Goal: Information Seeking & Learning: Learn about a topic

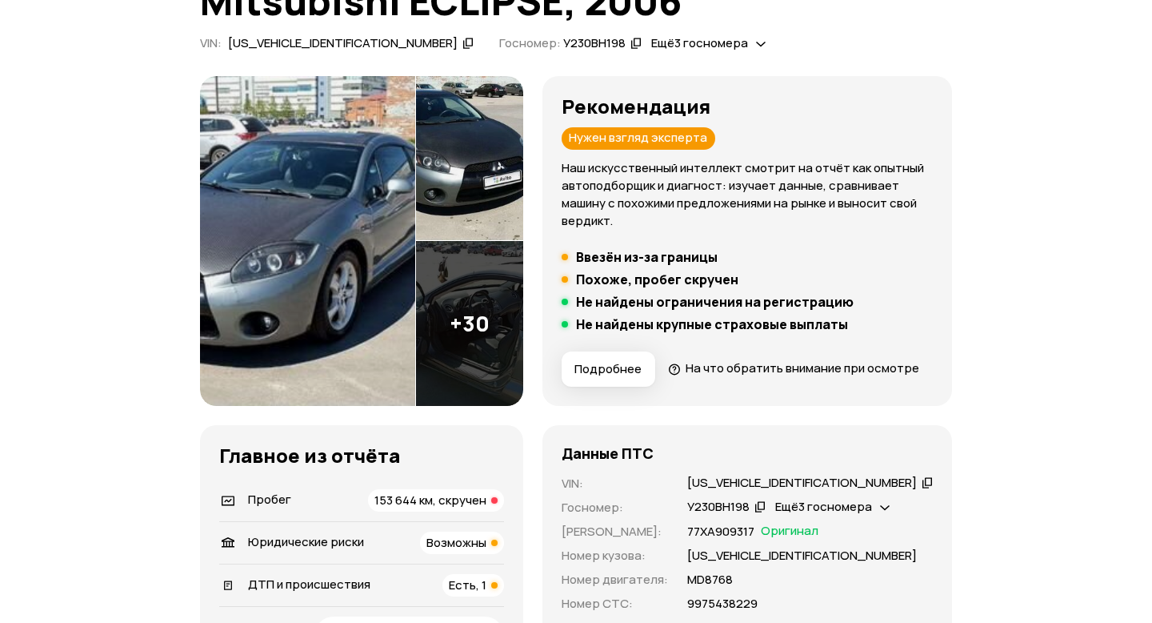
scroll to position [147, 0]
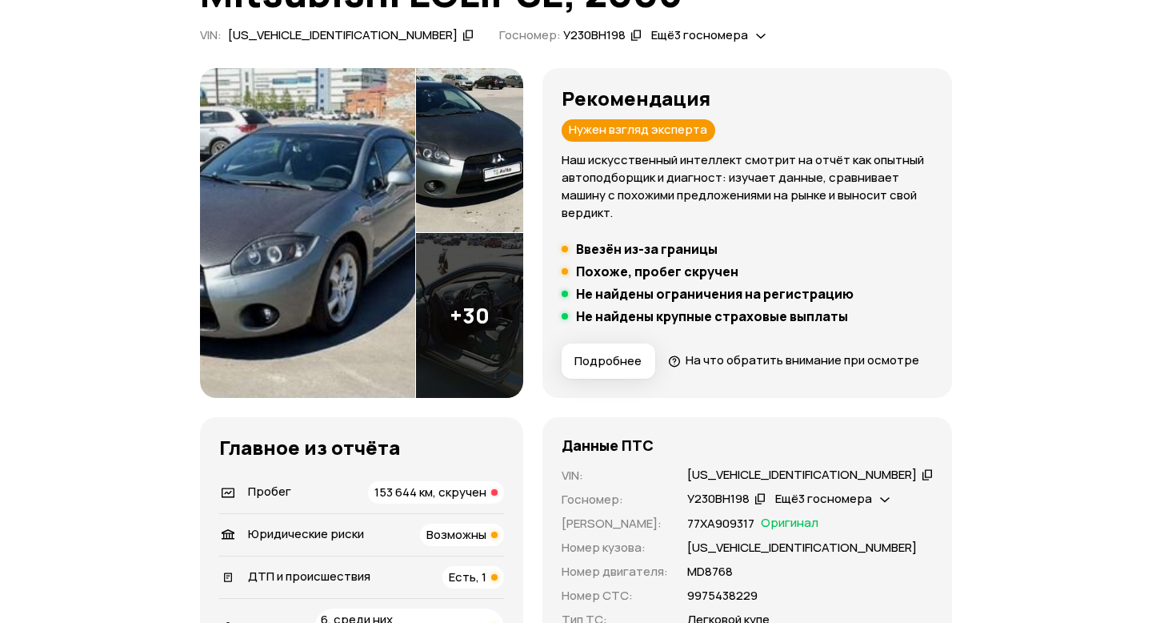
click at [517, 326] on img at bounding box center [469, 315] width 107 height 165
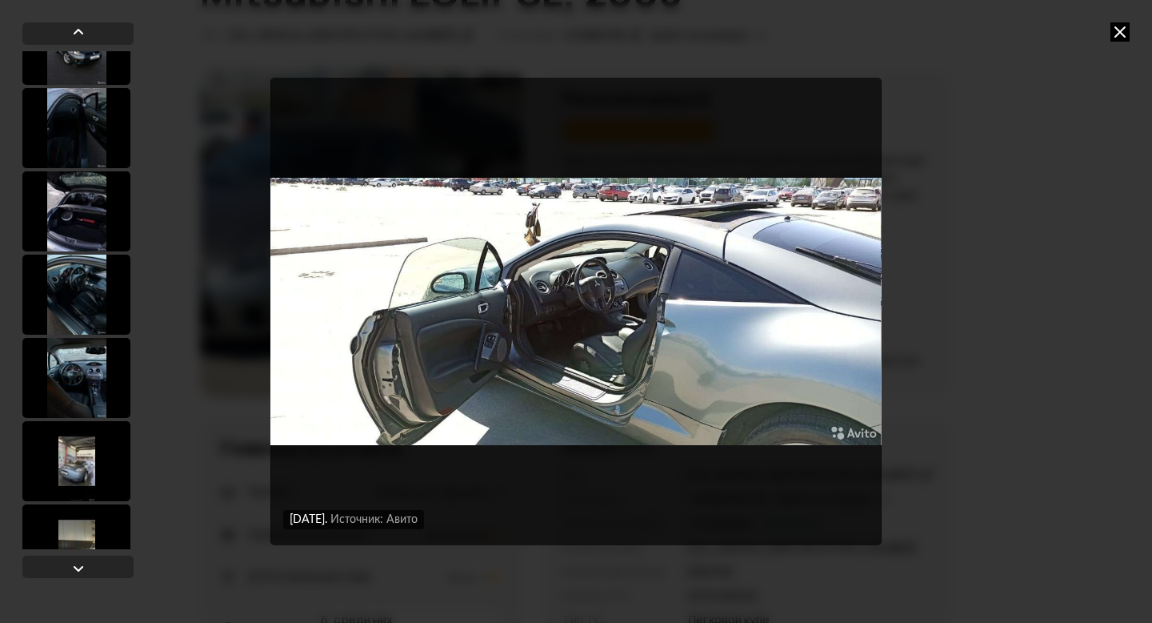
scroll to position [2249, 0]
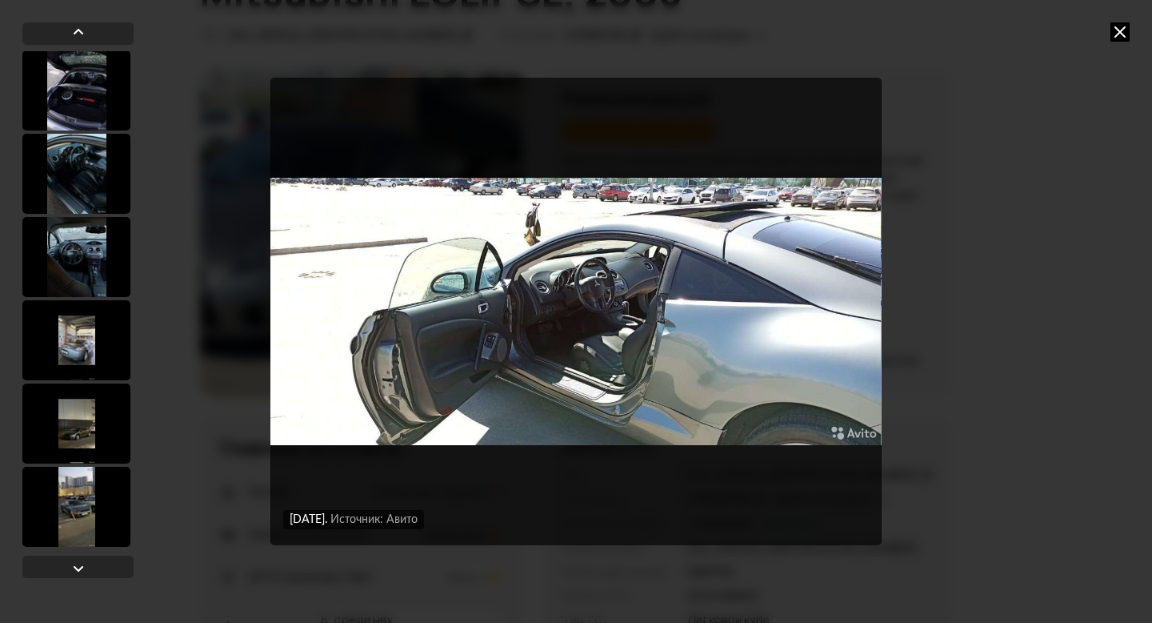
click at [77, 334] on div at bounding box center [76, 340] width 108 height 80
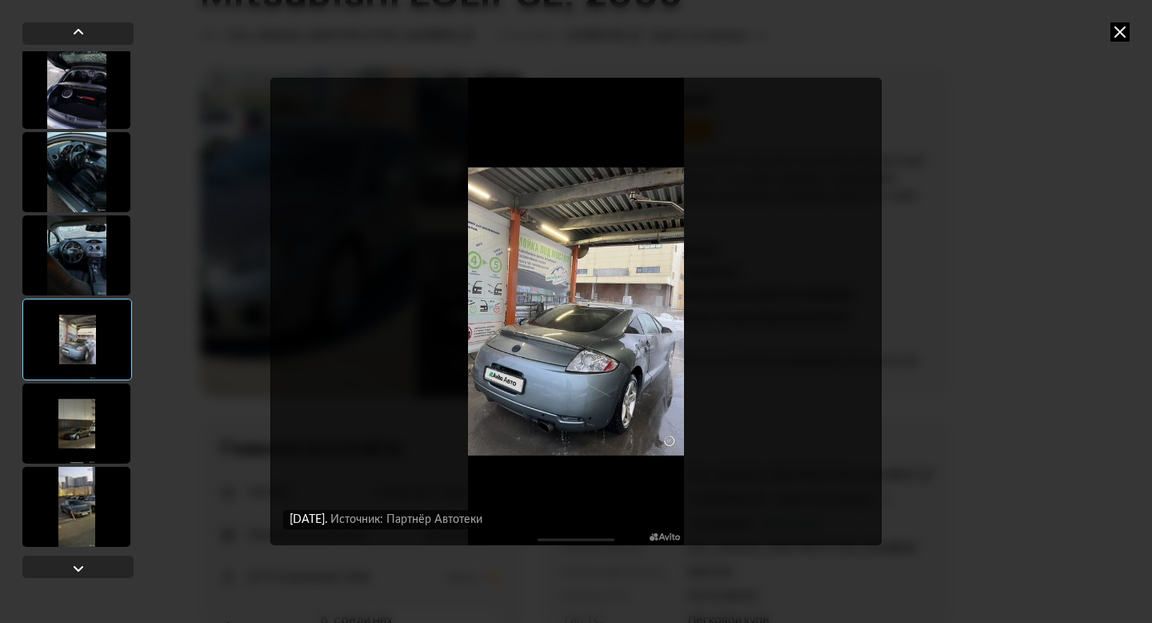
scroll to position [2248, 0]
click at [90, 438] on div at bounding box center [76, 425] width 108 height 80
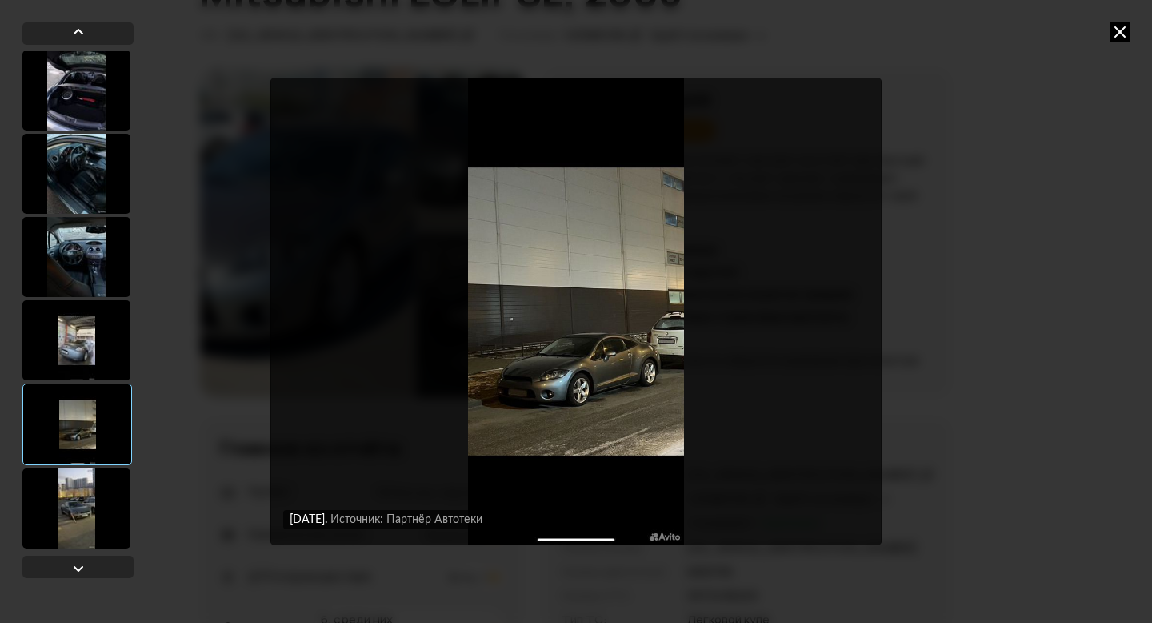
click at [1131, 28] on div "[DATE] Источник: Авито [DATE] Источник: Авито [DATE] Источник: Авито [DATE] Ист…" at bounding box center [576, 311] width 1152 height 623
click at [1111, 34] on icon at bounding box center [1120, 31] width 19 height 19
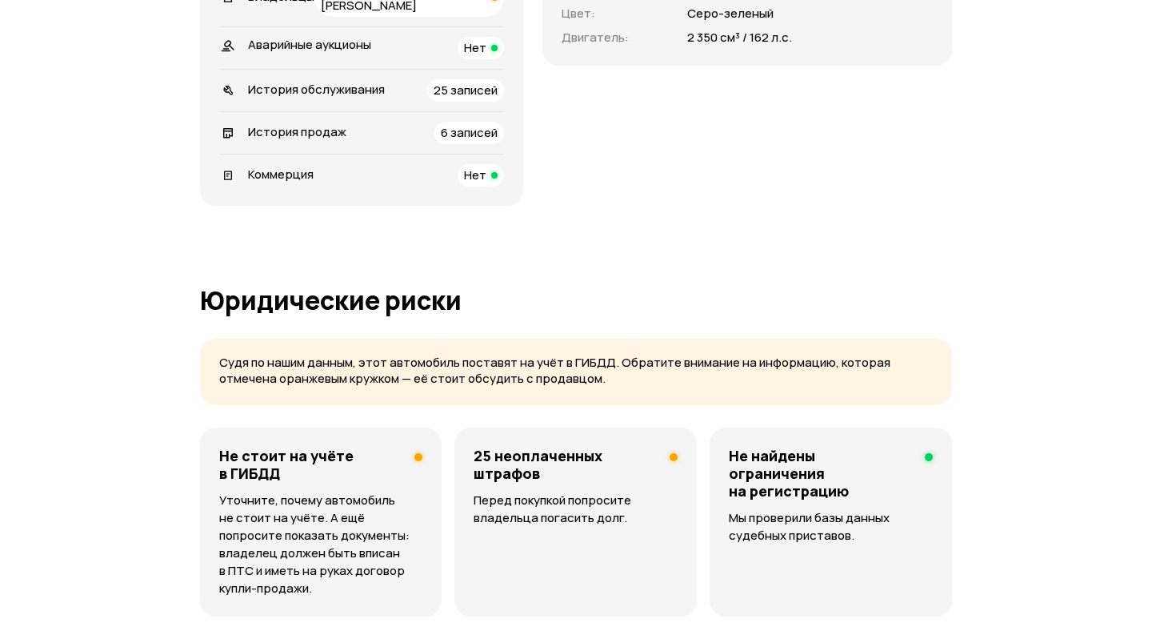
scroll to position [795, 0]
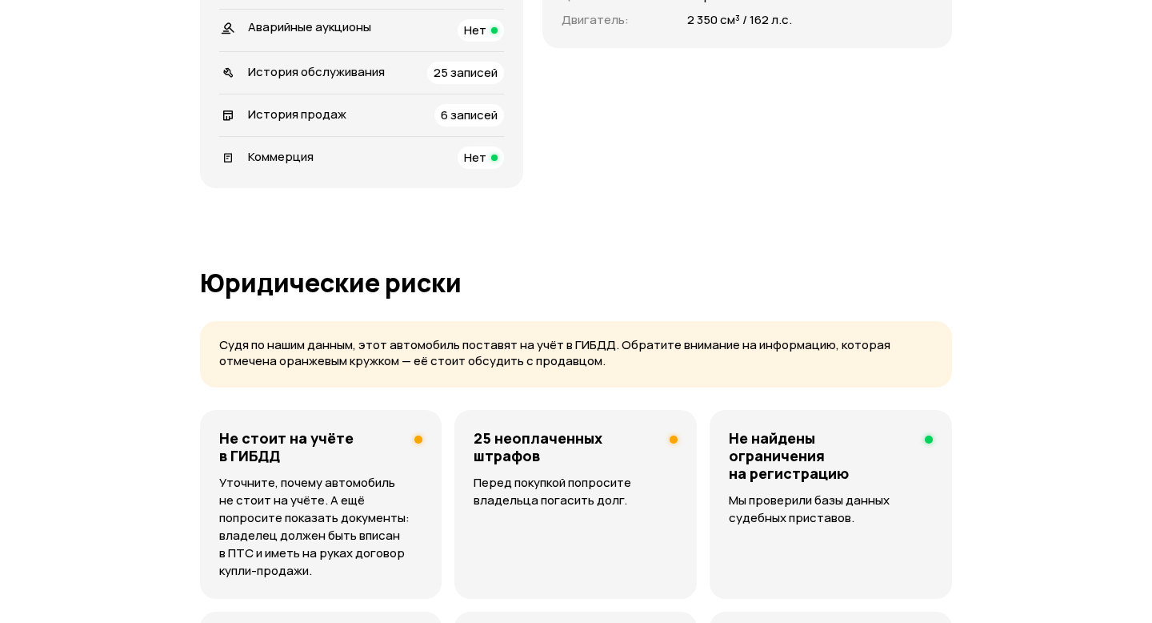
click at [572, 479] on div "25 неоплаченных штрафов Перед покупкой попросите владельца погасить долг." at bounding box center [576, 504] width 242 height 189
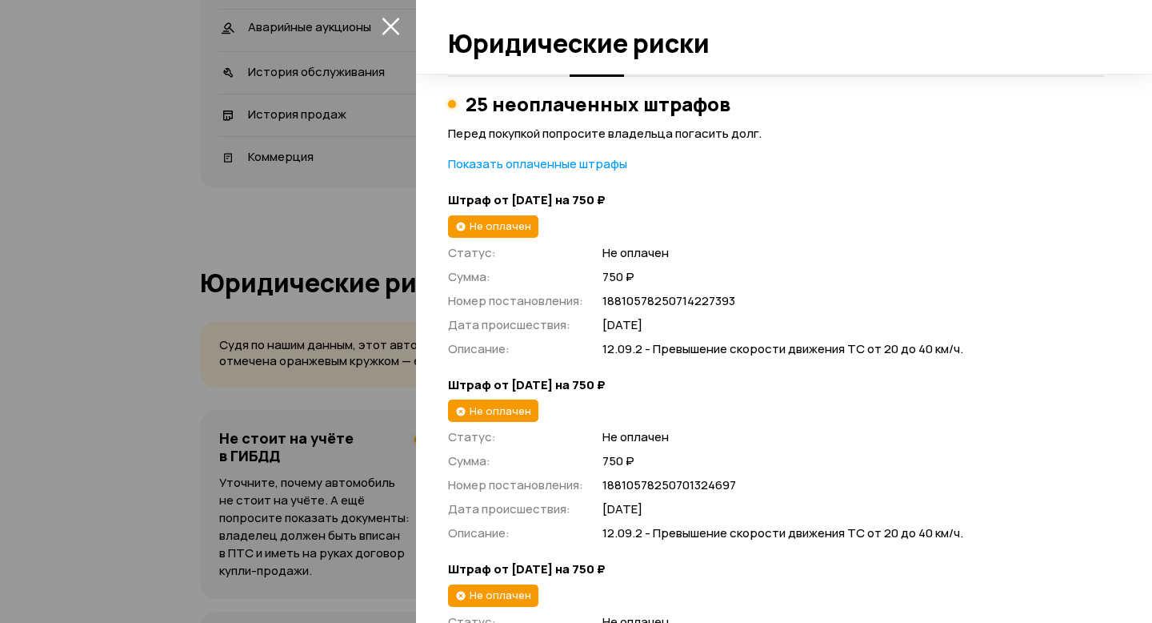
scroll to position [0, 0]
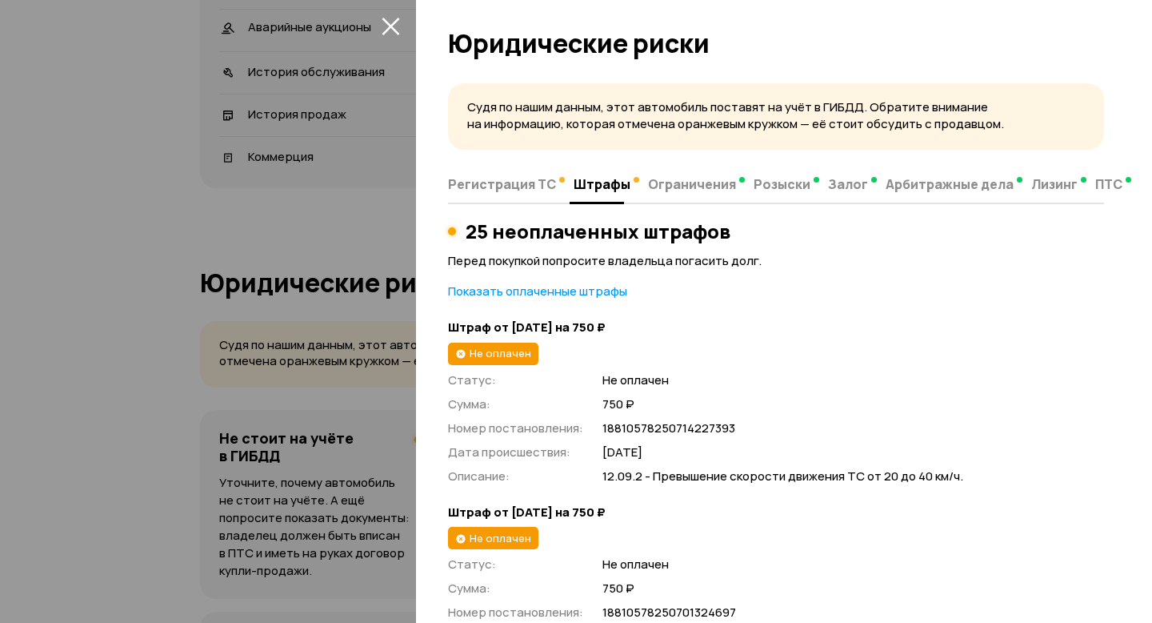
click at [520, 286] on p "Показать оплаченные штрафы" at bounding box center [776, 291] width 656 height 18
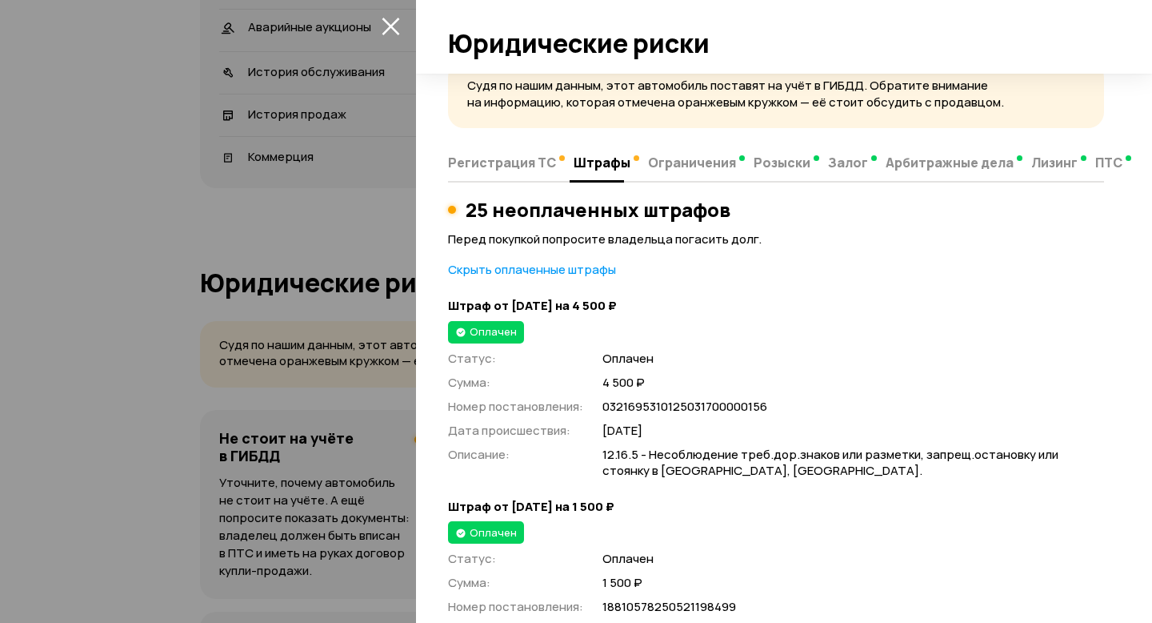
scroll to position [23, 0]
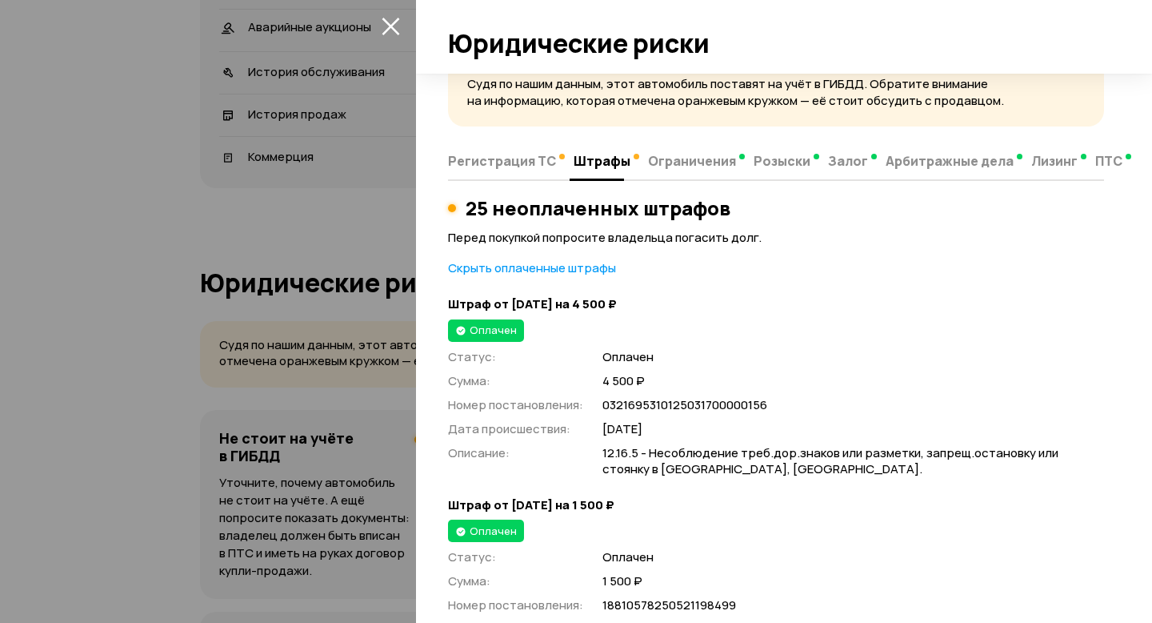
click at [527, 262] on p "Скрыть оплаченные штрафы" at bounding box center [776, 268] width 656 height 18
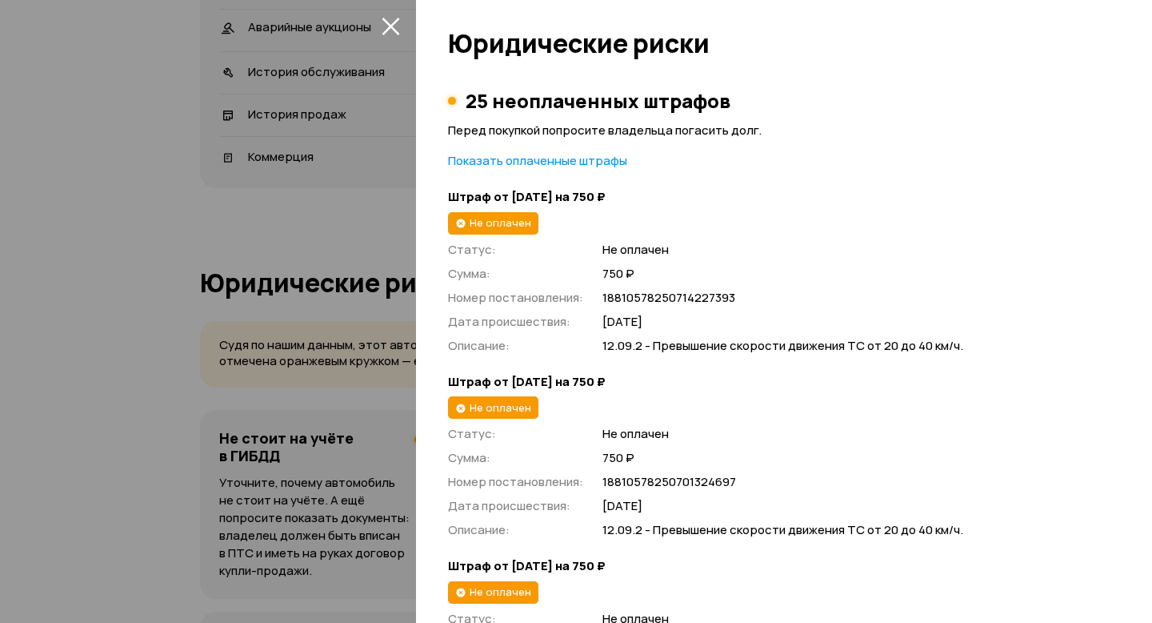
scroll to position [0, 0]
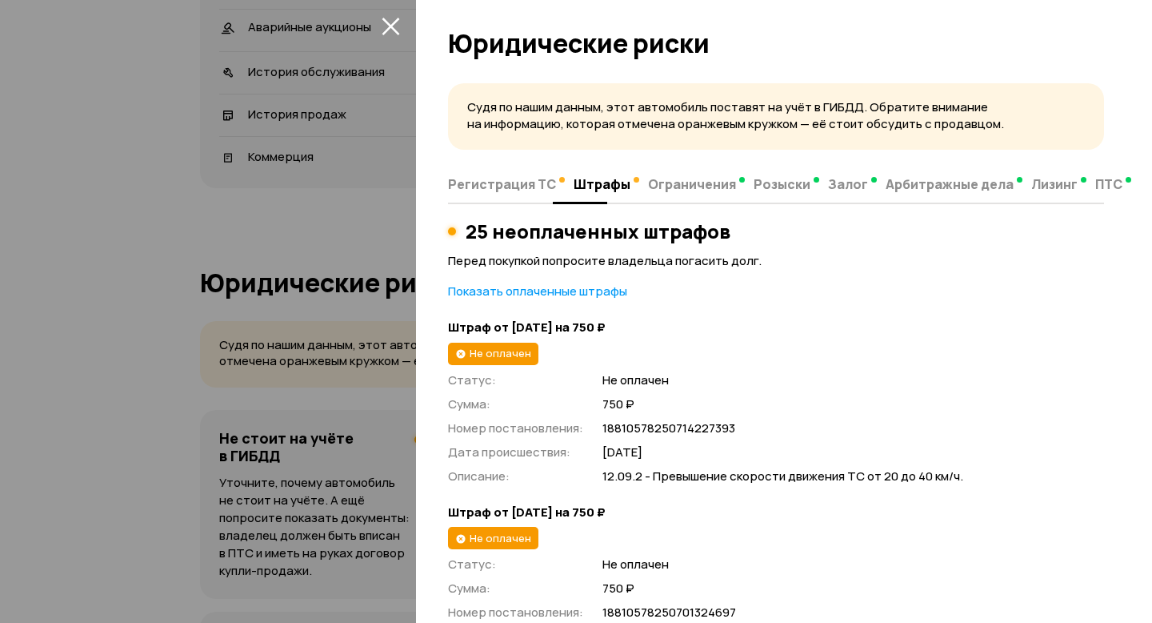
click at [544, 178] on span "Регистрация ТС" at bounding box center [502, 184] width 108 height 16
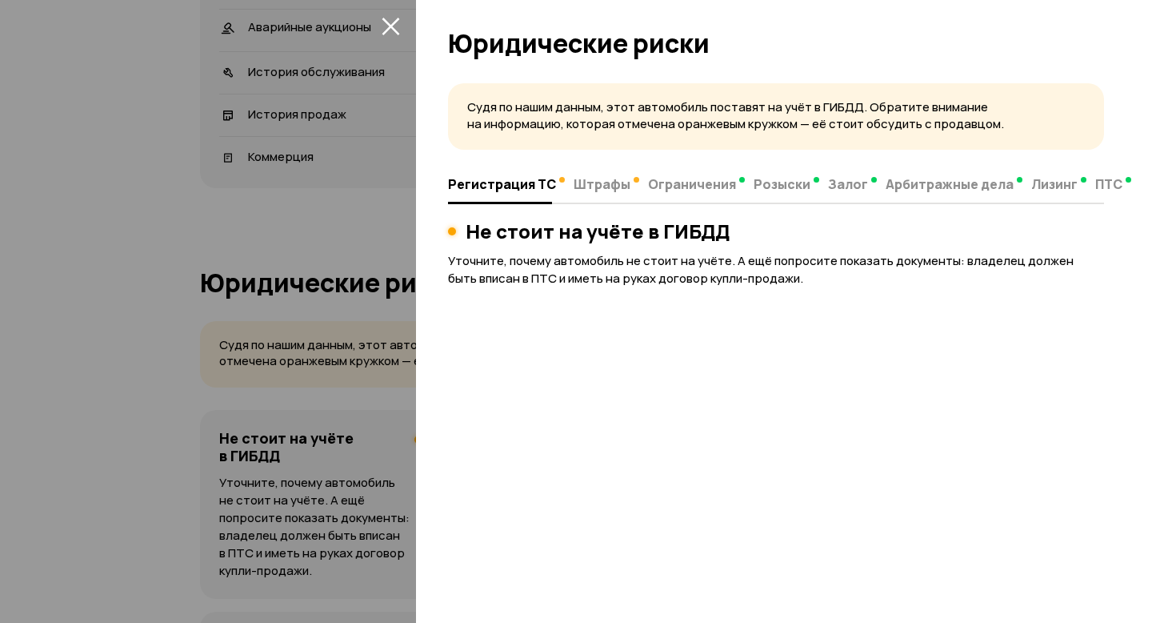
click at [402, 25] on button "закрыть" at bounding box center [391, 26] width 26 height 26
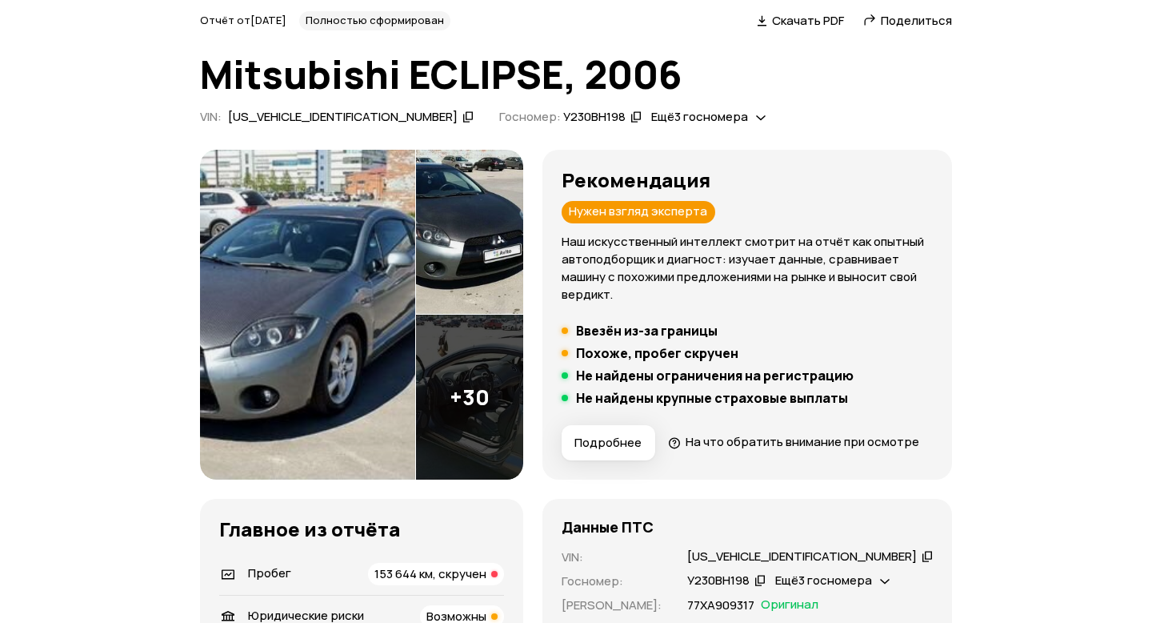
scroll to position [56, 0]
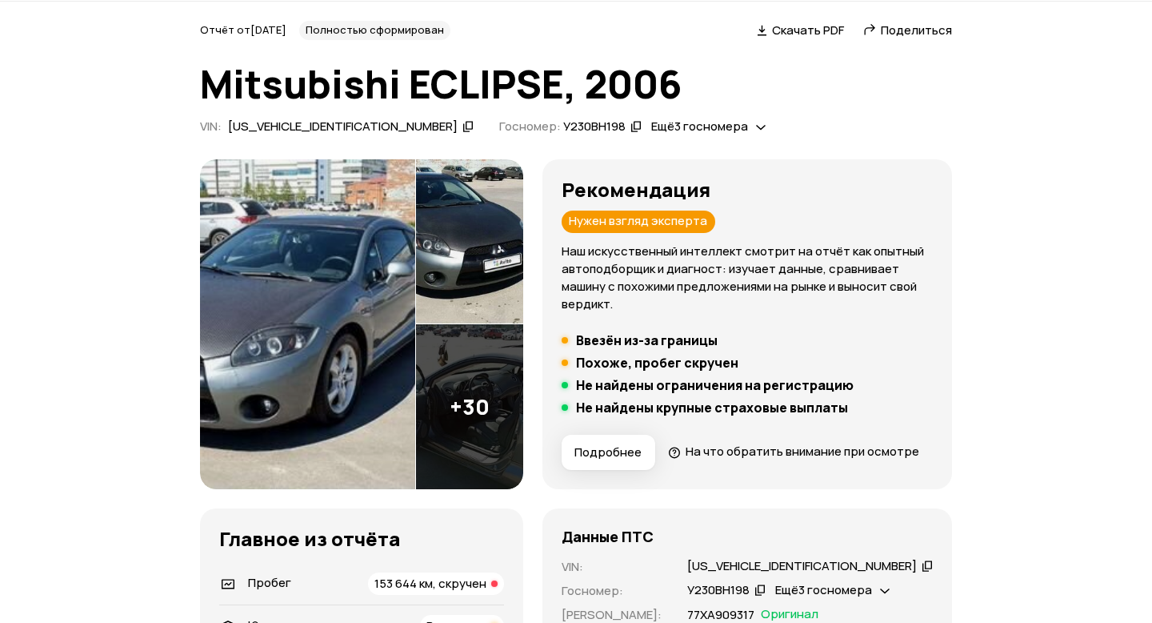
click at [756, 128] on icon at bounding box center [761, 126] width 10 height 16
